Goal: Transaction & Acquisition: Book appointment/travel/reservation

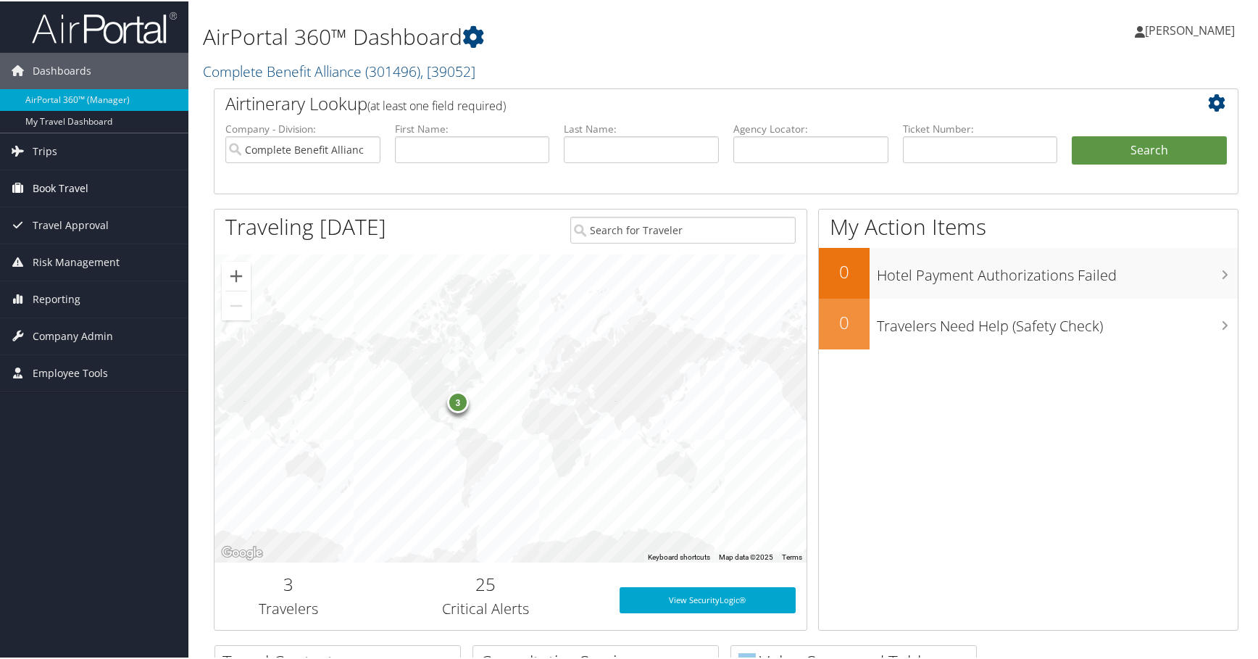
click at [79, 189] on span "Book Travel" at bounding box center [61, 187] width 56 height 36
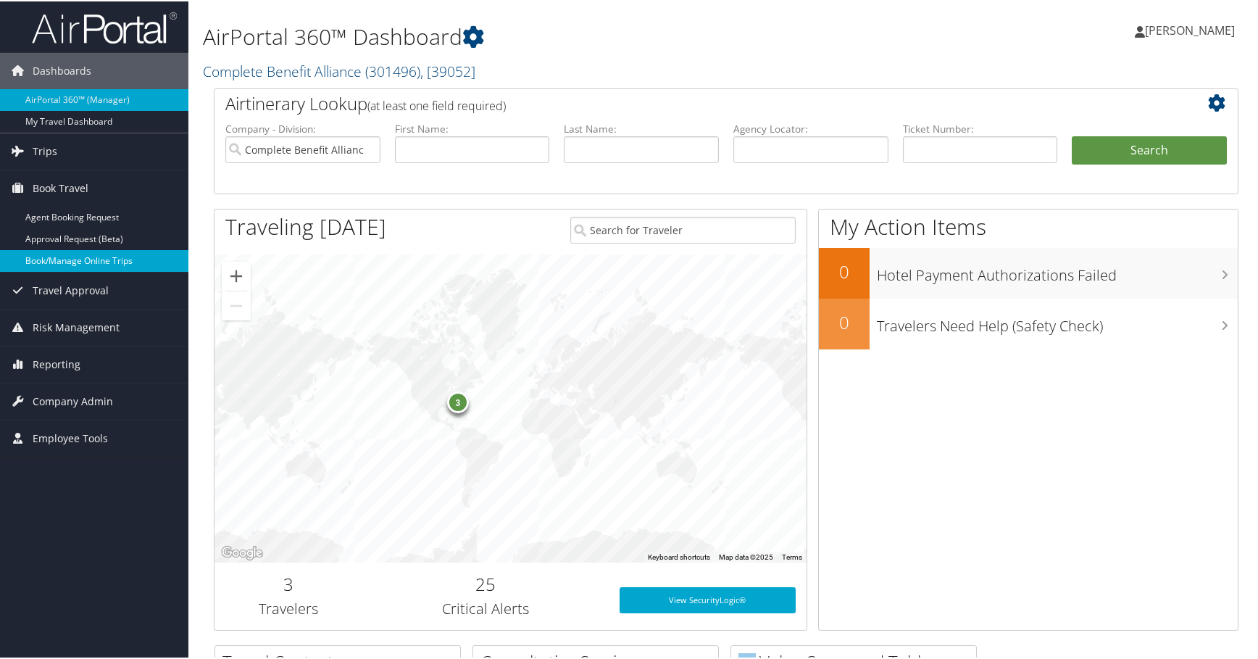
click at [87, 249] on link "Book/Manage Online Trips" at bounding box center [94, 260] width 188 height 22
